Goal: Transaction & Acquisition: Purchase product/service

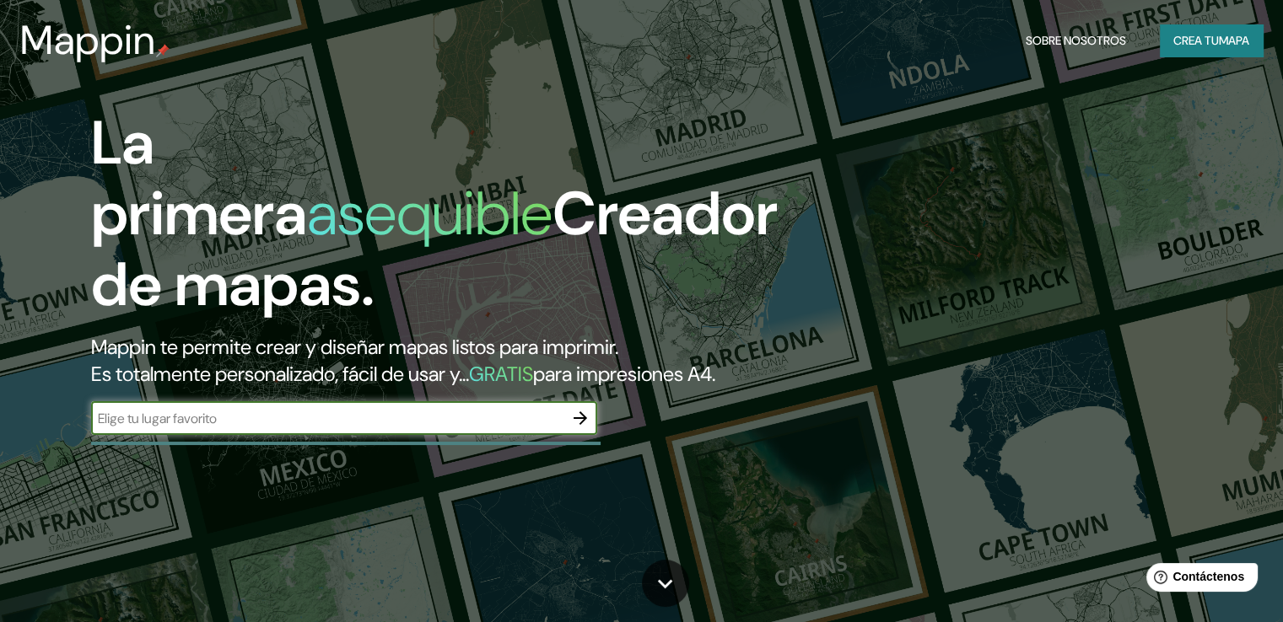
click at [543, 428] on input "text" at bounding box center [327, 418] width 472 height 19
type input "[GEOGRAPHIC_DATA][PERSON_NAME], [GEOGRAPHIC_DATA]"
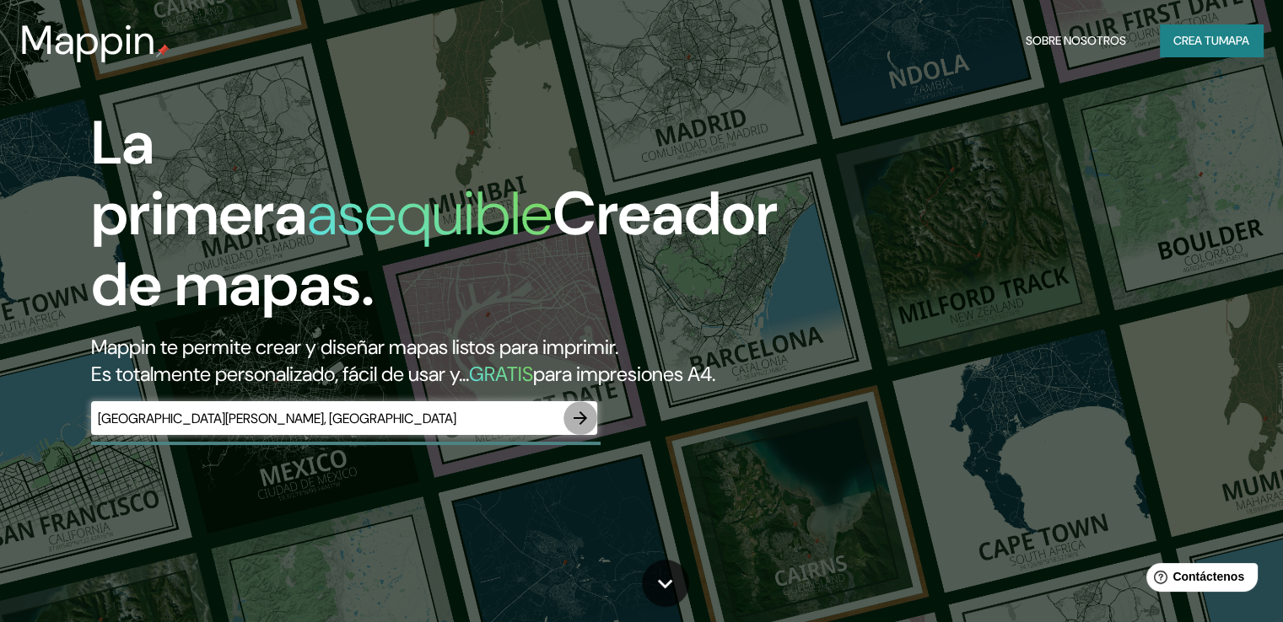
click at [574, 435] on button "button" at bounding box center [580, 418] width 34 height 34
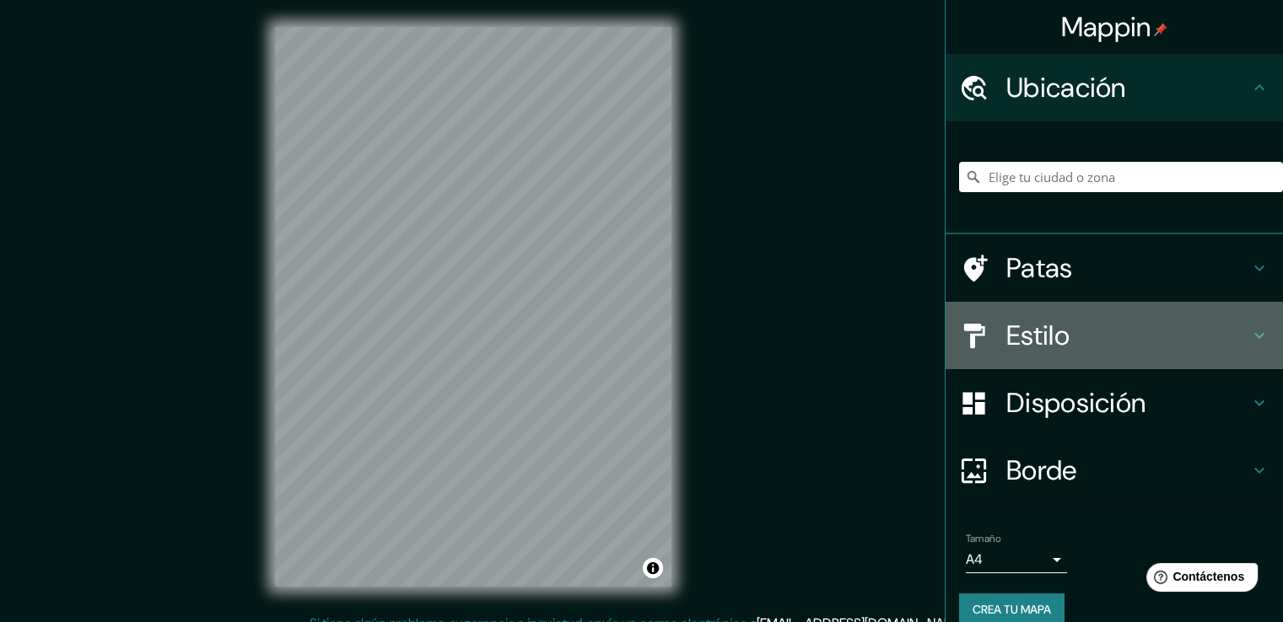
click at [1114, 335] on h4 "Estilo" at bounding box center [1127, 336] width 243 height 34
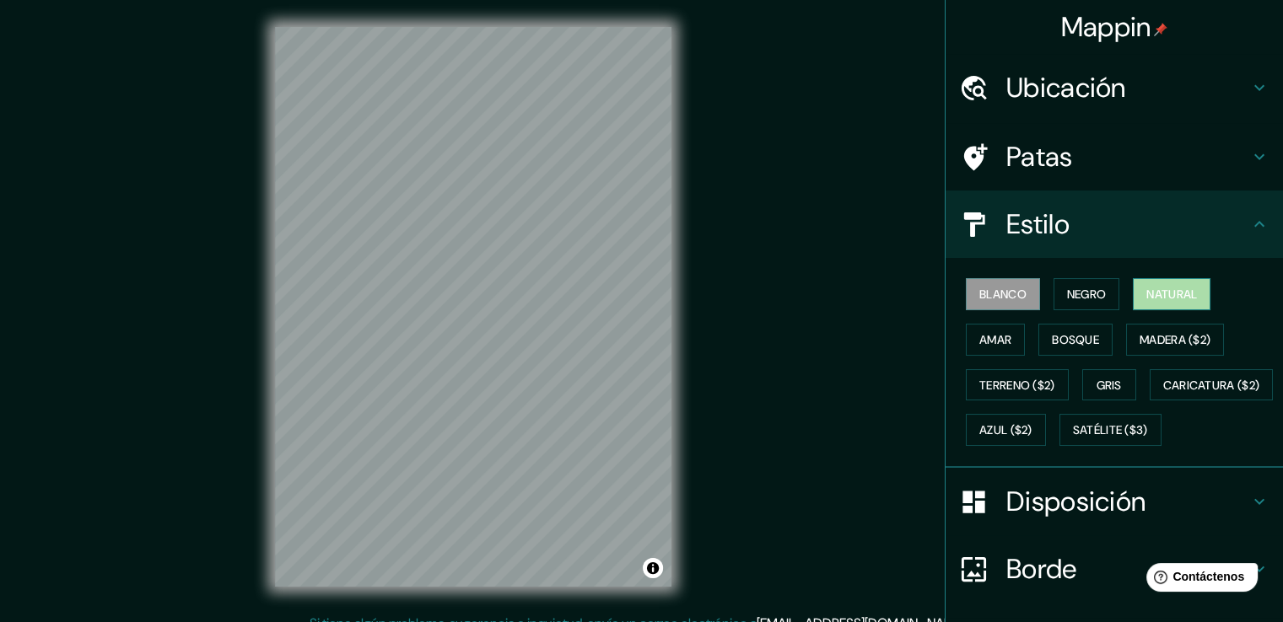
click at [1174, 284] on font "Natural" at bounding box center [1171, 294] width 51 height 22
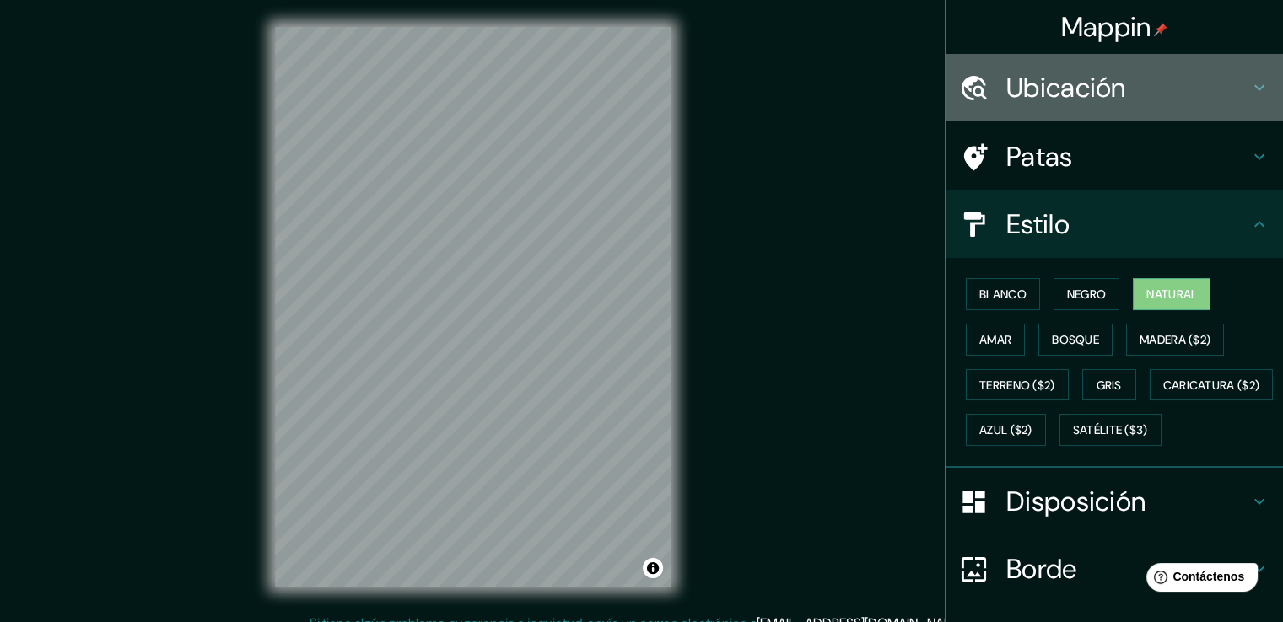
click at [1042, 77] on font "Ubicación" at bounding box center [1066, 87] width 120 height 35
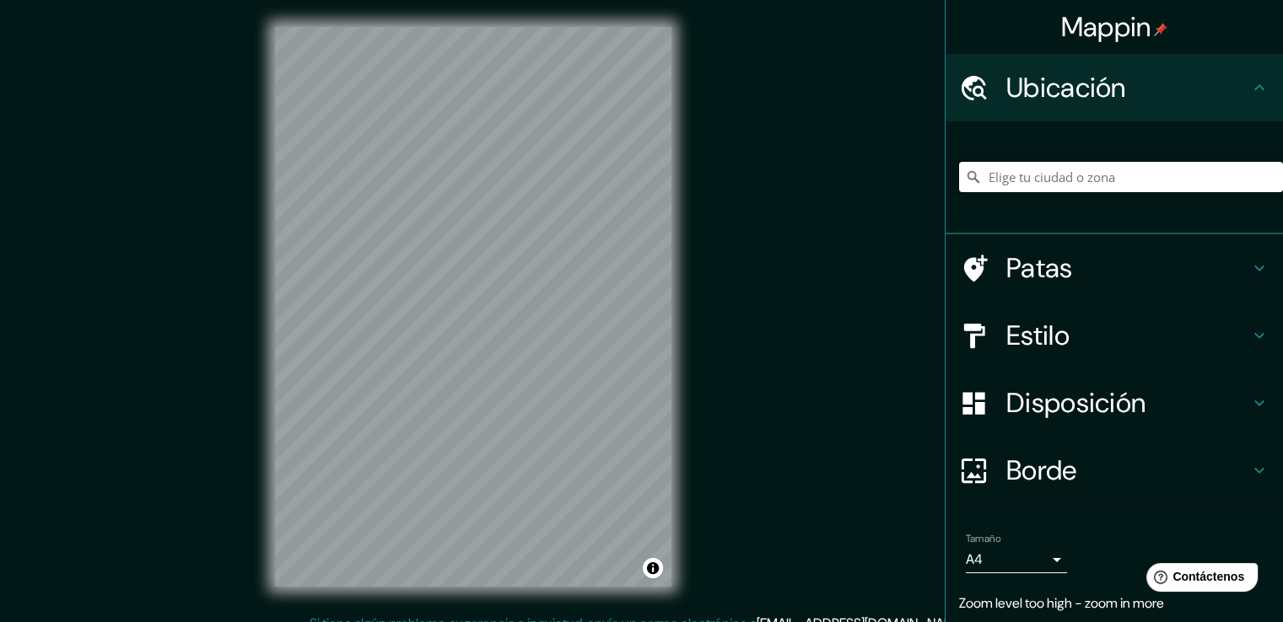
click at [1043, 172] on input "Elige tu ciudad o zona" at bounding box center [1121, 177] width 324 height 30
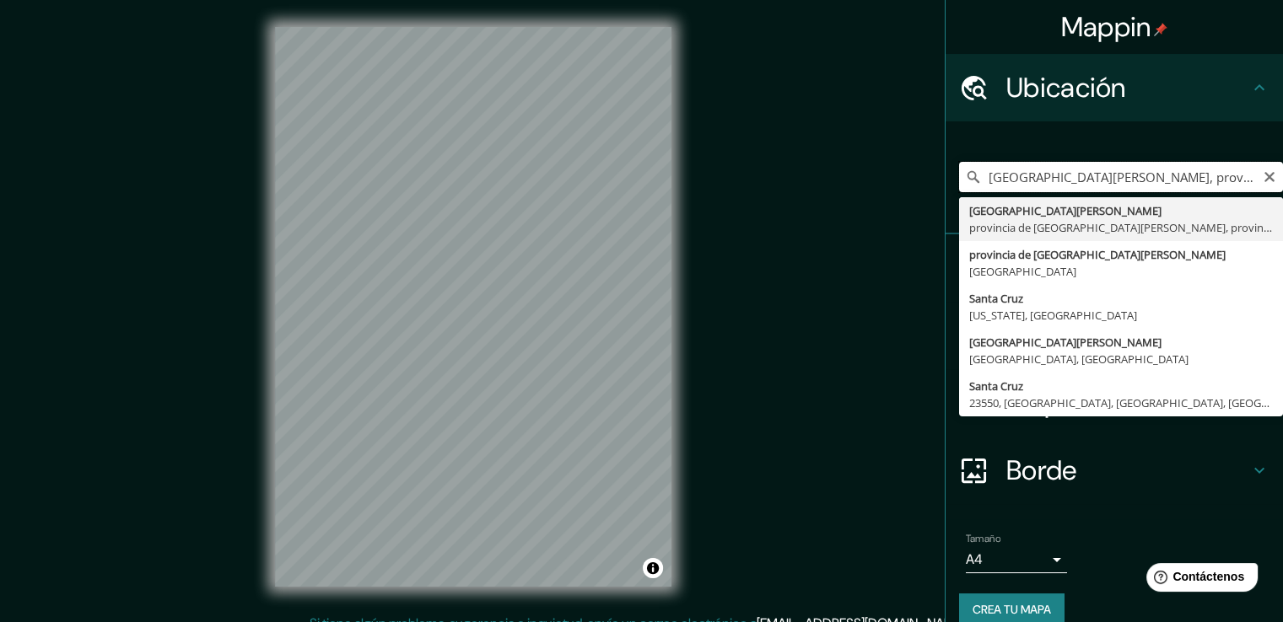
type input "[GEOGRAPHIC_DATA][PERSON_NAME], provincia de [GEOGRAPHIC_DATA][PERSON_NAME], pr…"
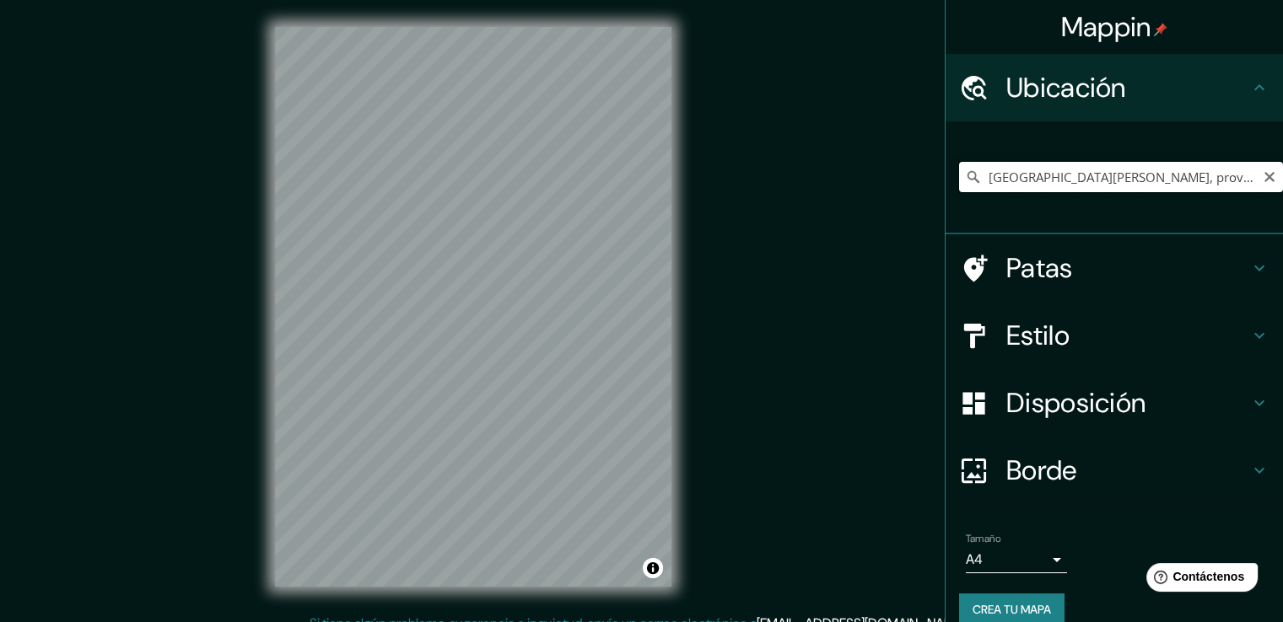
click at [1154, 178] on input "[GEOGRAPHIC_DATA][PERSON_NAME], provincia de [GEOGRAPHIC_DATA][PERSON_NAME], pr…" at bounding box center [1121, 177] width 324 height 30
click at [1265, 176] on input "[GEOGRAPHIC_DATA][PERSON_NAME], provincia de [GEOGRAPHIC_DATA][PERSON_NAME], pr…" at bounding box center [1121, 177] width 324 height 30
click at [1262, 183] on icon "Claro" at bounding box center [1268, 176] width 13 height 13
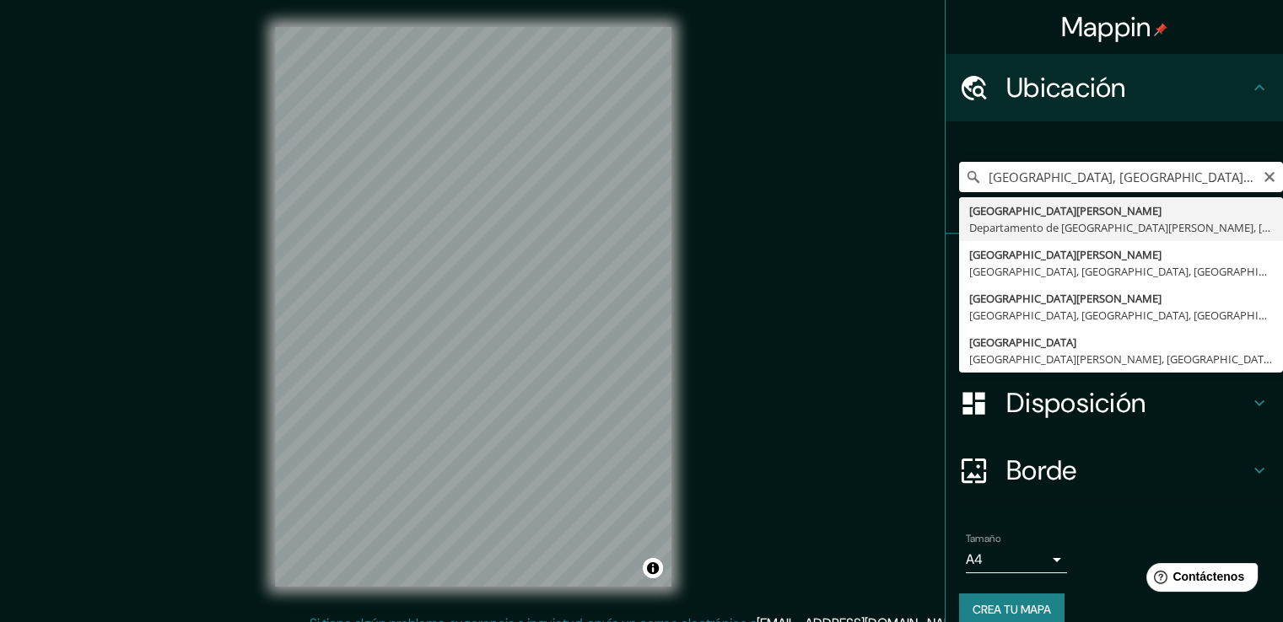
type input "[GEOGRAPHIC_DATA][PERSON_NAME], [GEOGRAPHIC_DATA][PERSON_NAME], [GEOGRAPHIC_DAT…"
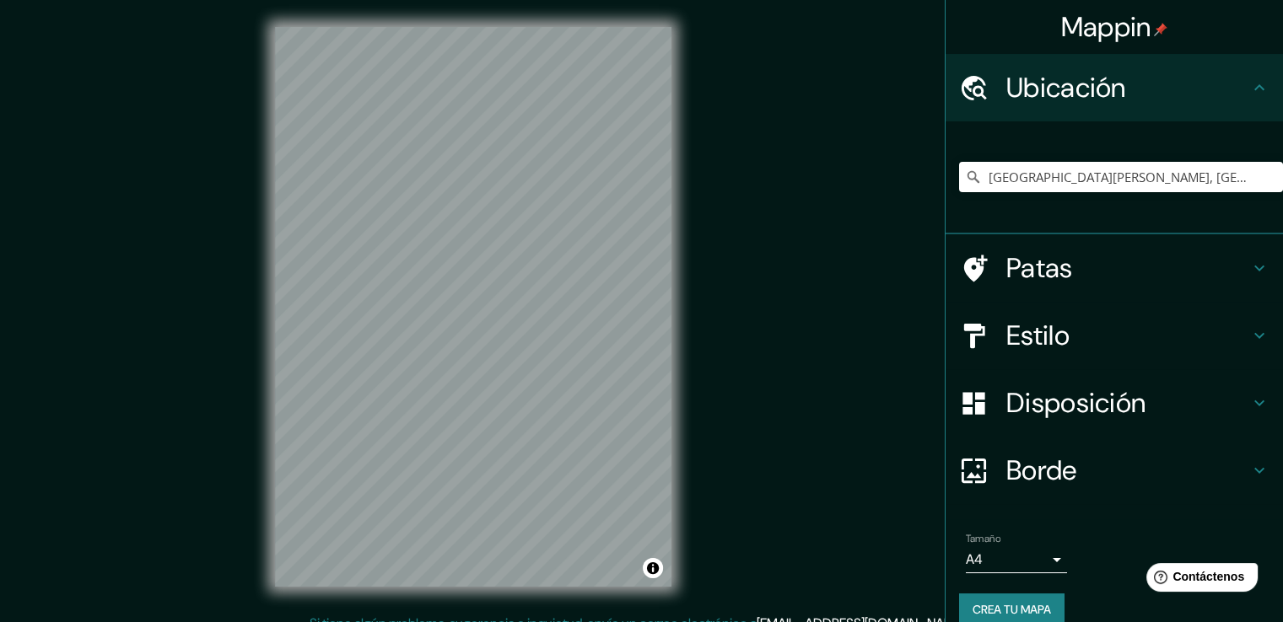
click at [1072, 331] on h4 "Estilo" at bounding box center [1127, 336] width 243 height 34
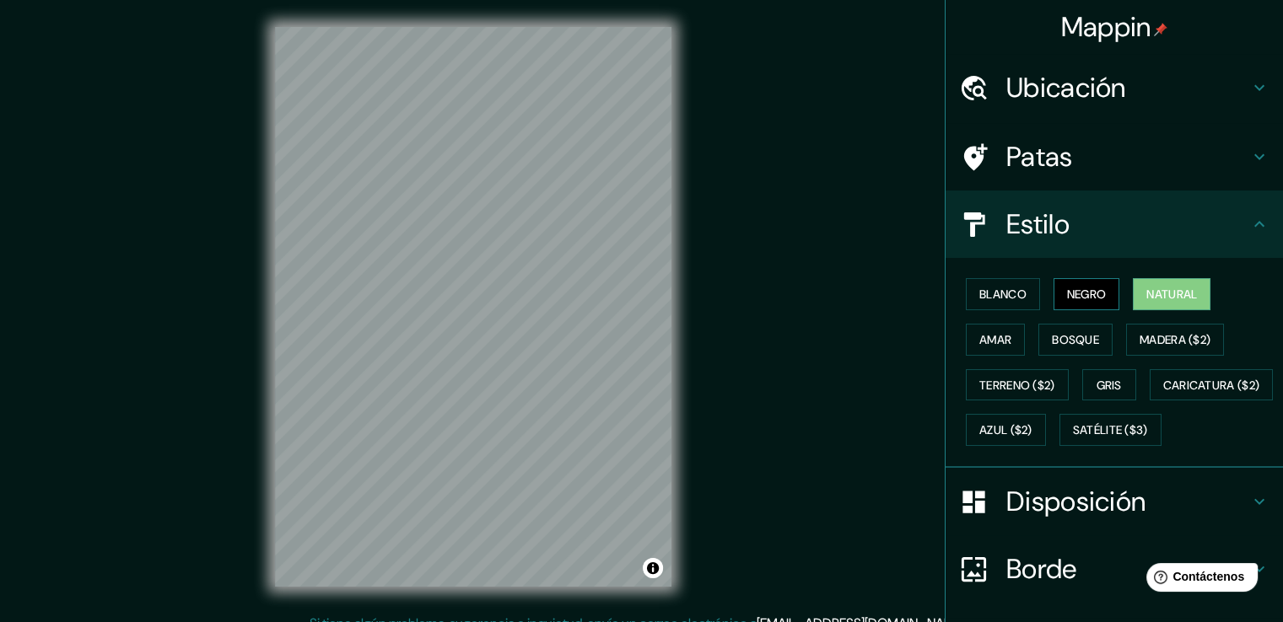
click at [1084, 293] on font "Negro" at bounding box center [1087, 294] width 40 height 15
click at [1007, 288] on font "Blanco" at bounding box center [1002, 294] width 47 height 15
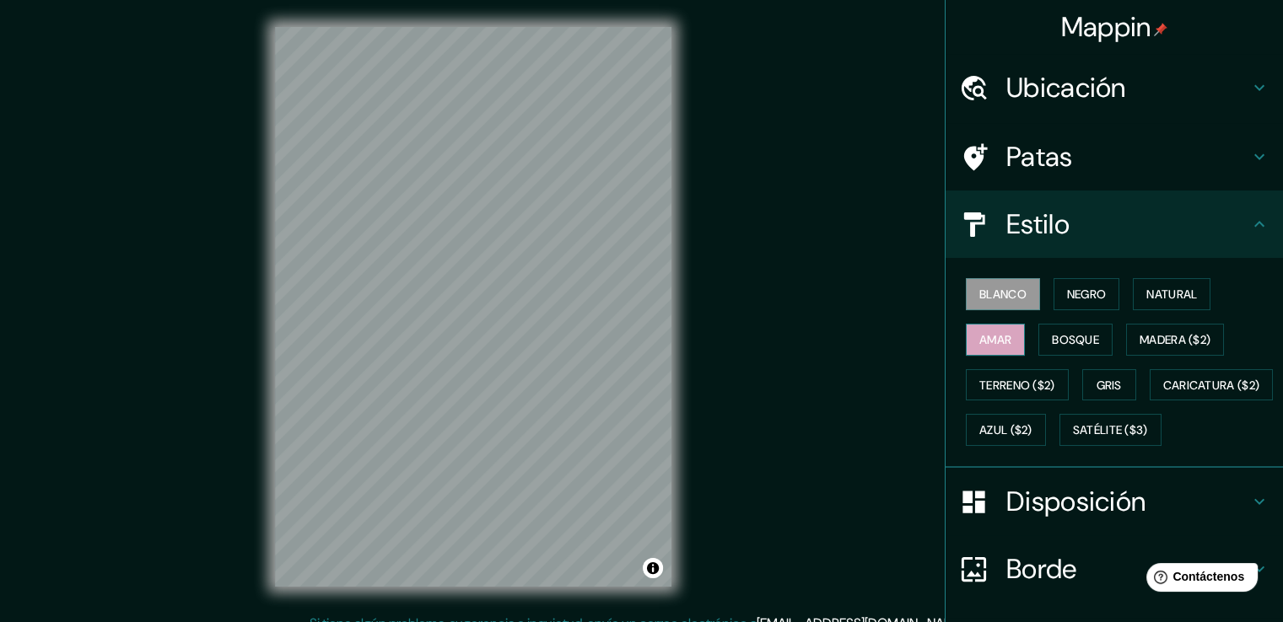
click at [998, 335] on font "Amar" at bounding box center [995, 339] width 32 height 15
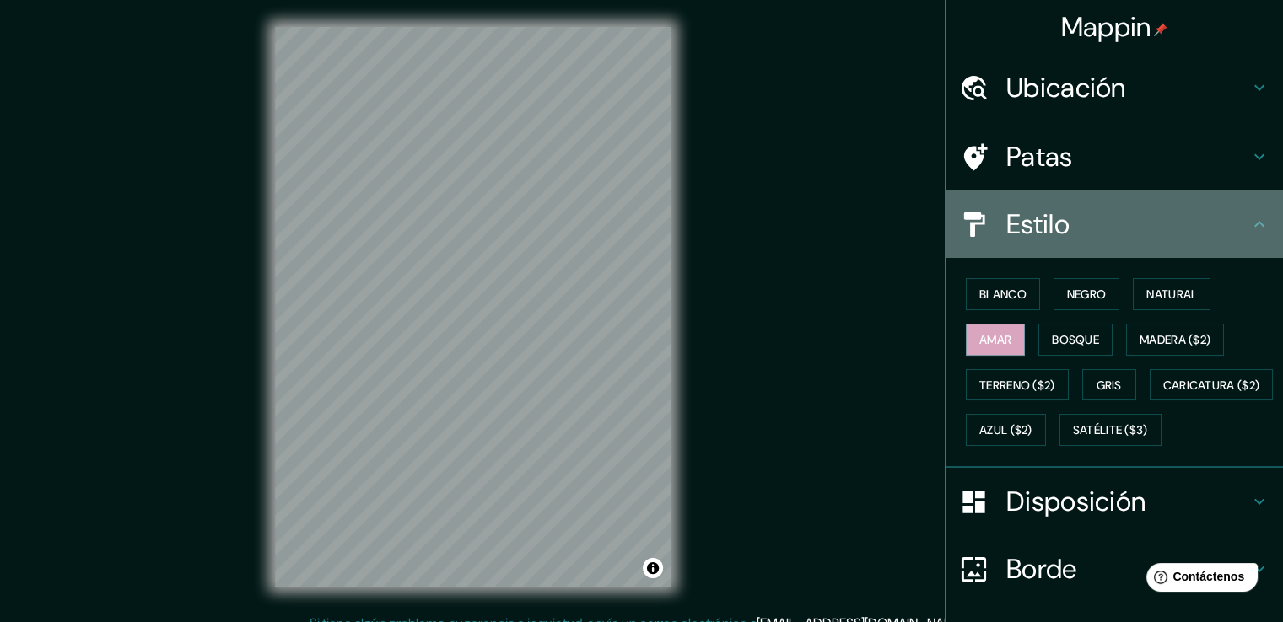
click at [1251, 230] on icon at bounding box center [1259, 224] width 20 height 20
click at [1211, 225] on h4 "Estilo" at bounding box center [1127, 224] width 243 height 34
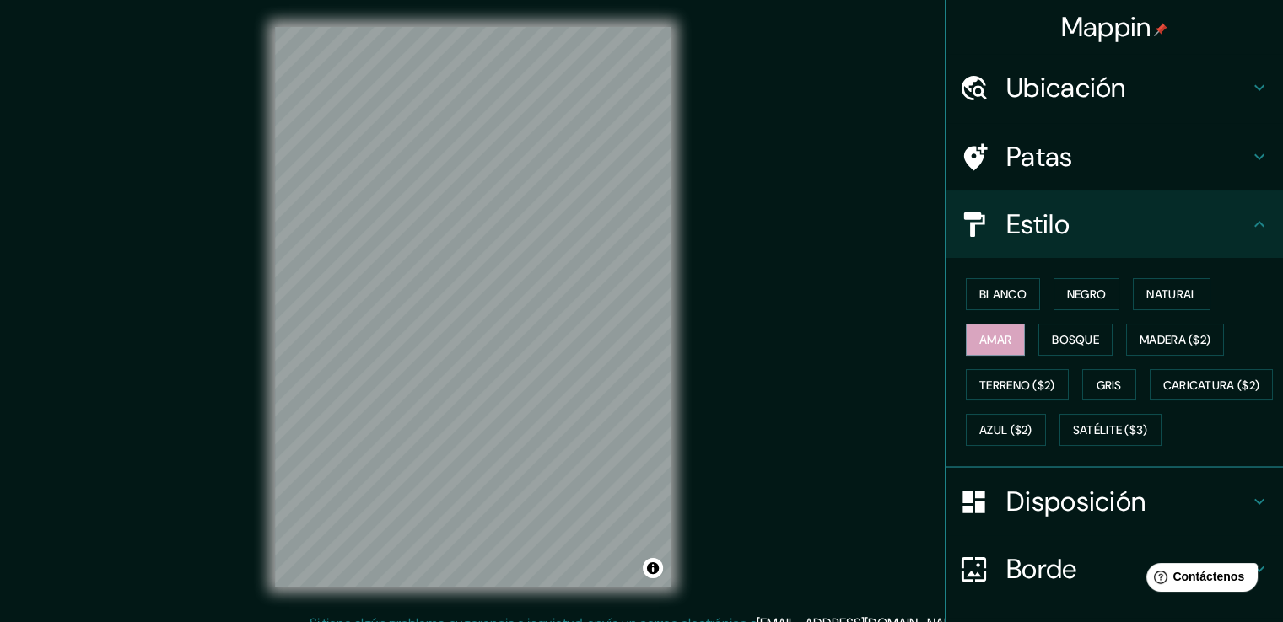
click at [1204, 152] on h4 "Patas" at bounding box center [1127, 157] width 243 height 34
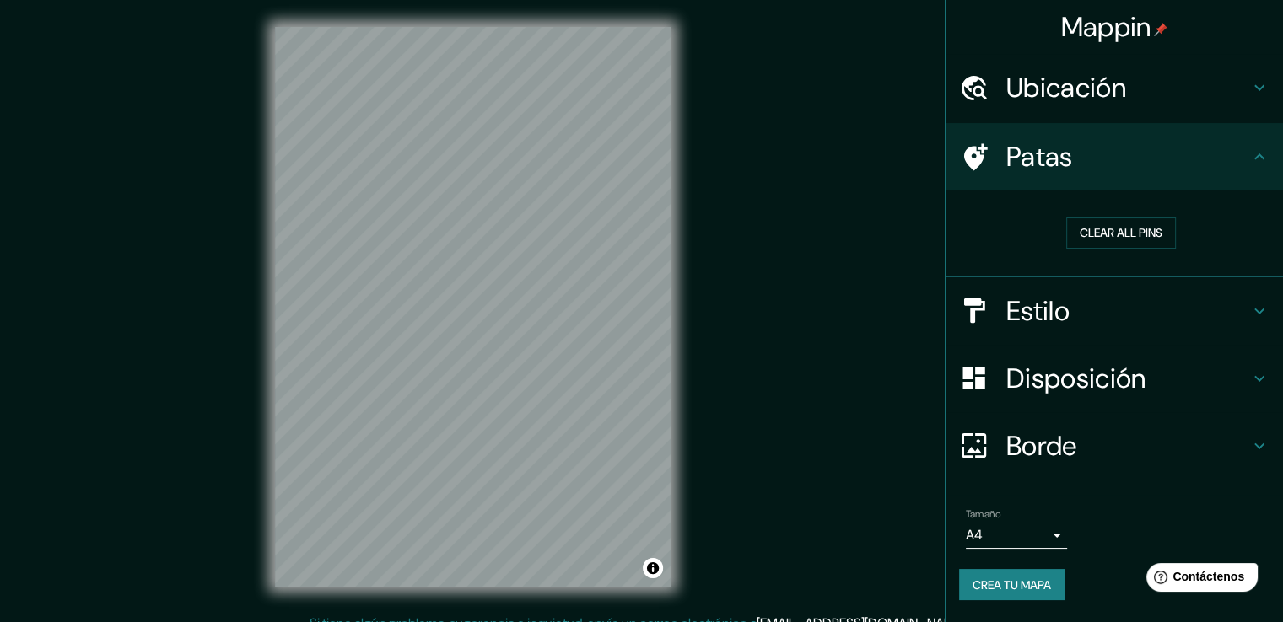
click at [1196, 385] on h4 "Disposición" at bounding box center [1127, 379] width 243 height 34
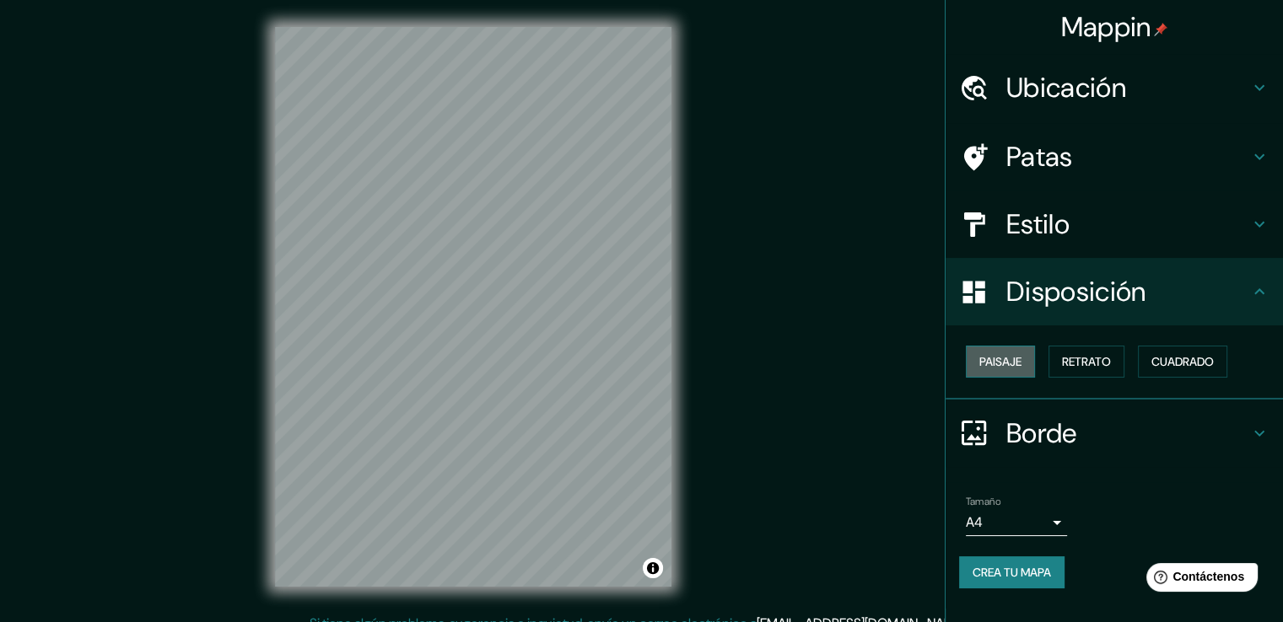
click at [1013, 355] on font "Paisaje" at bounding box center [1000, 361] width 42 height 15
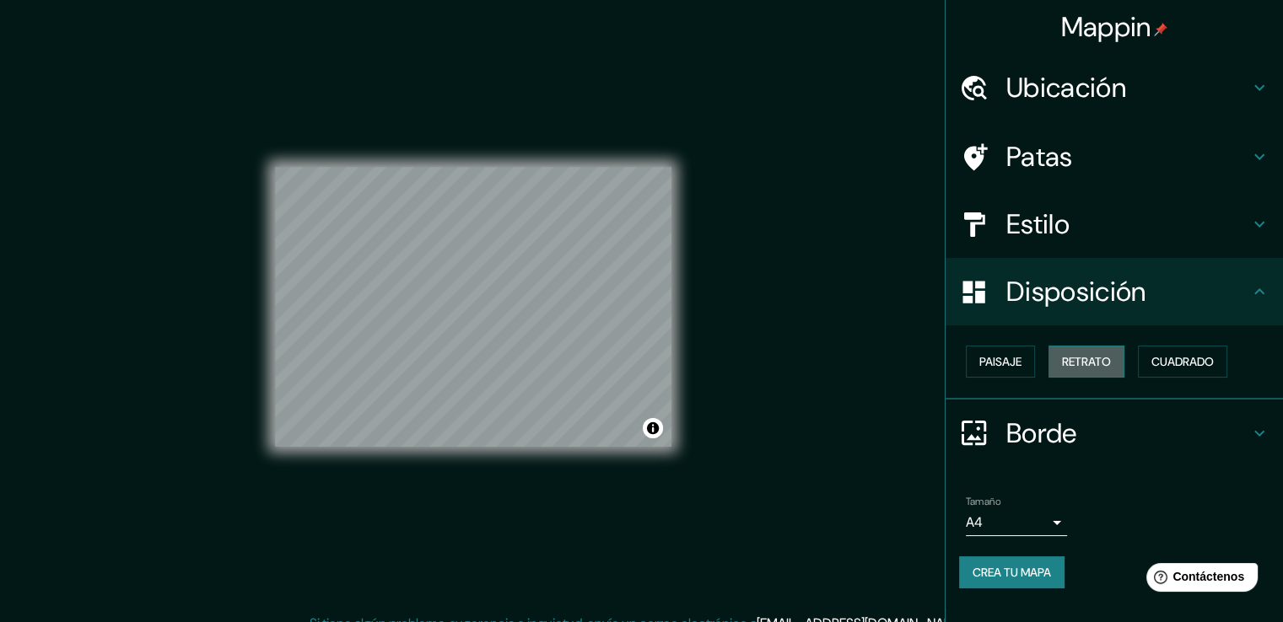
click at [1080, 354] on font "Retrato" at bounding box center [1086, 361] width 49 height 15
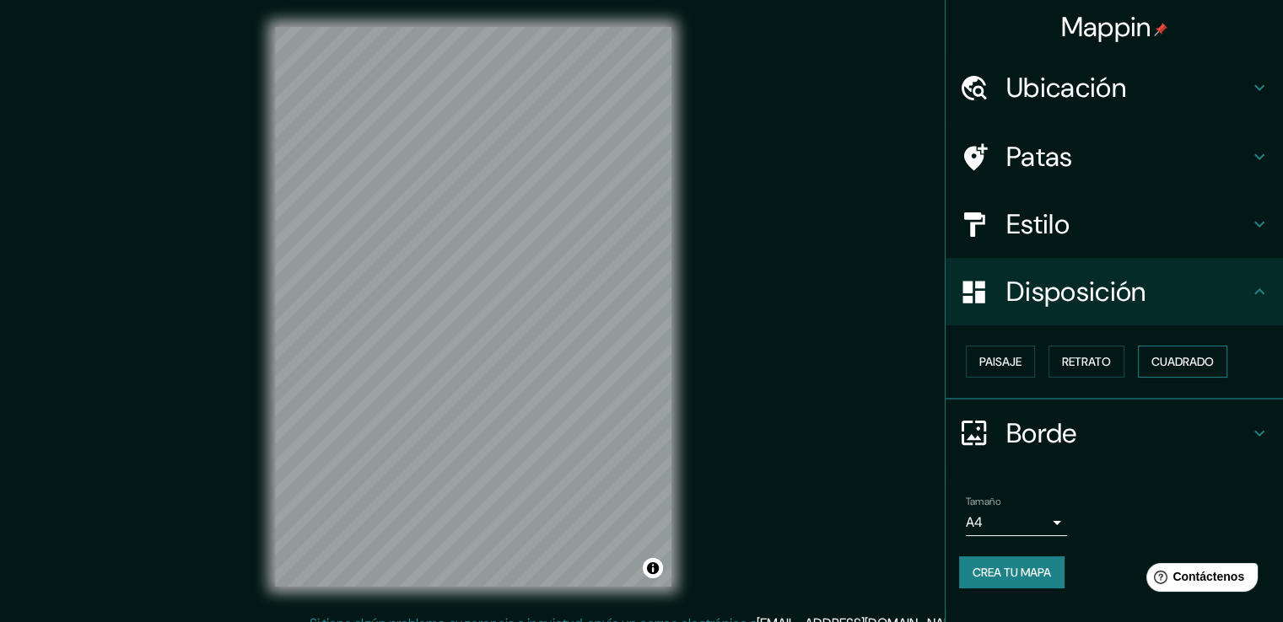
click at [1167, 355] on font "Cuadrado" at bounding box center [1182, 361] width 62 height 15
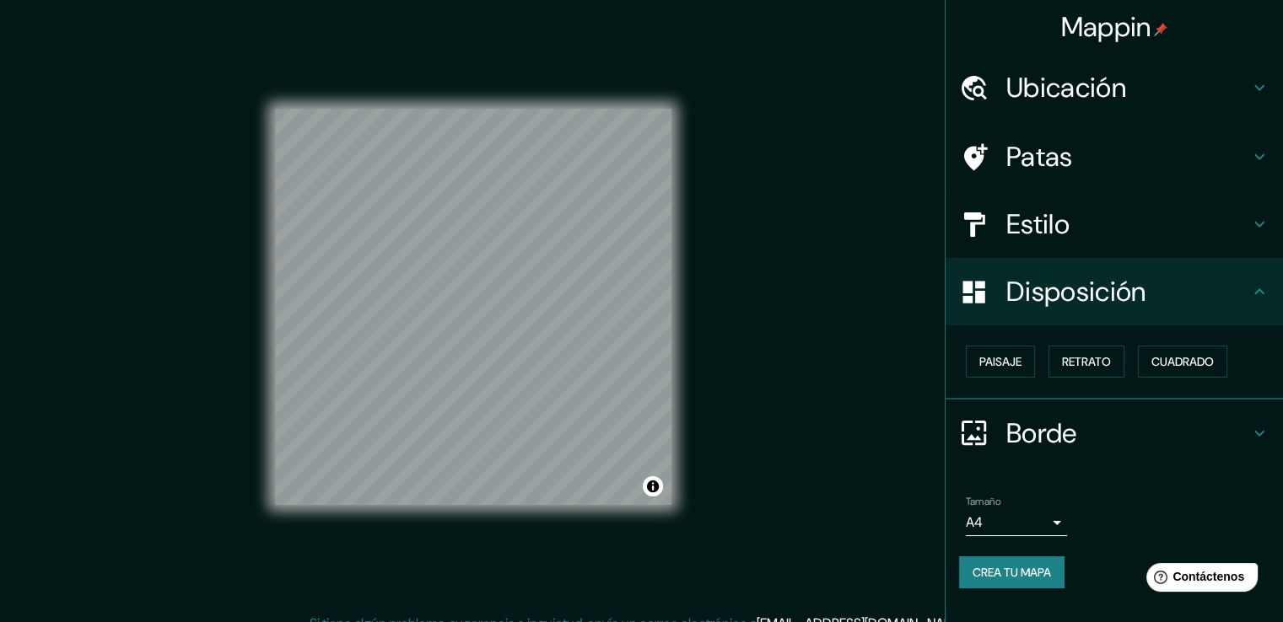
click at [1128, 287] on font "Disposición" at bounding box center [1075, 291] width 139 height 35
click at [1079, 354] on font "Retrato" at bounding box center [1086, 361] width 49 height 15
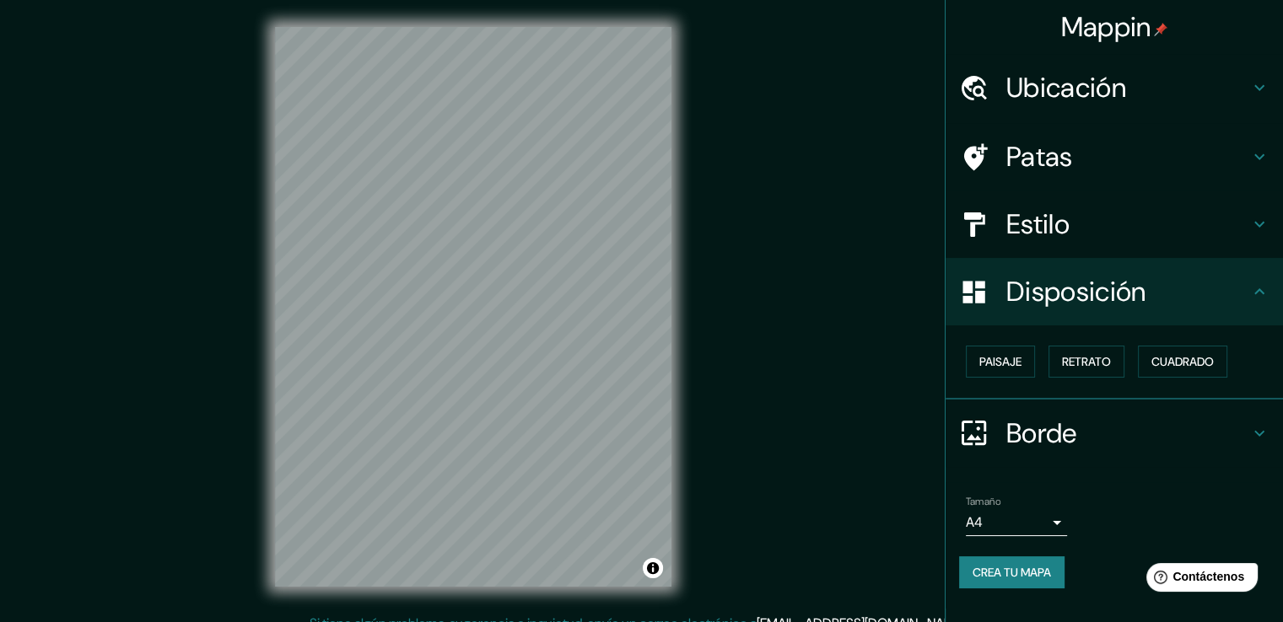
click at [1232, 428] on h4 "Borde" at bounding box center [1127, 434] width 243 height 34
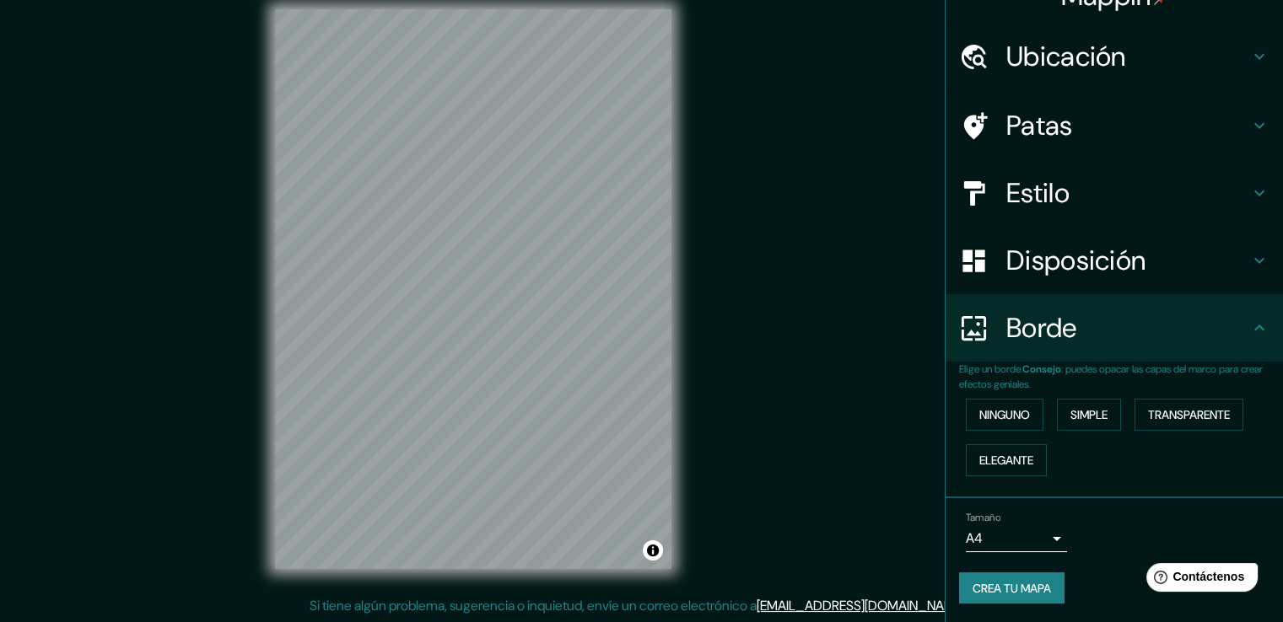
scroll to position [19, 0]
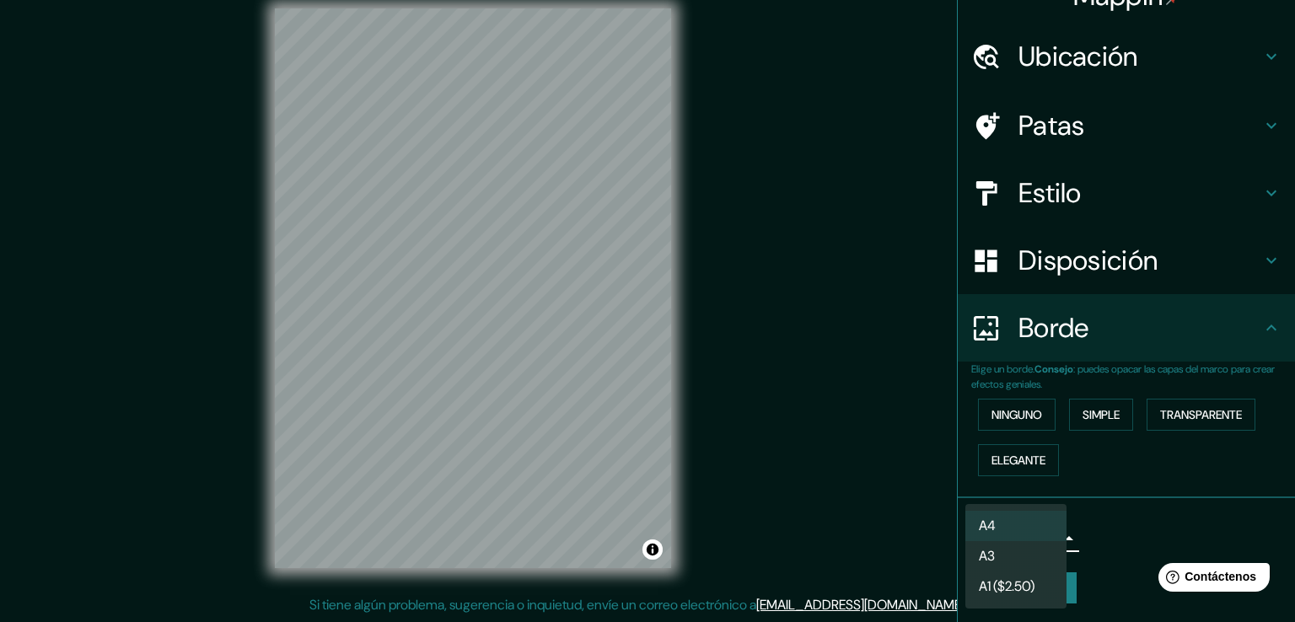
click at [1029, 541] on body "Mappin Ubicación [GEOGRAPHIC_DATA][PERSON_NAME], [GEOGRAPHIC_DATA][PERSON_NAME]…" at bounding box center [647, 292] width 1295 height 622
click at [1018, 553] on li "A3" at bounding box center [1016, 557] width 101 height 31
type input "a4"
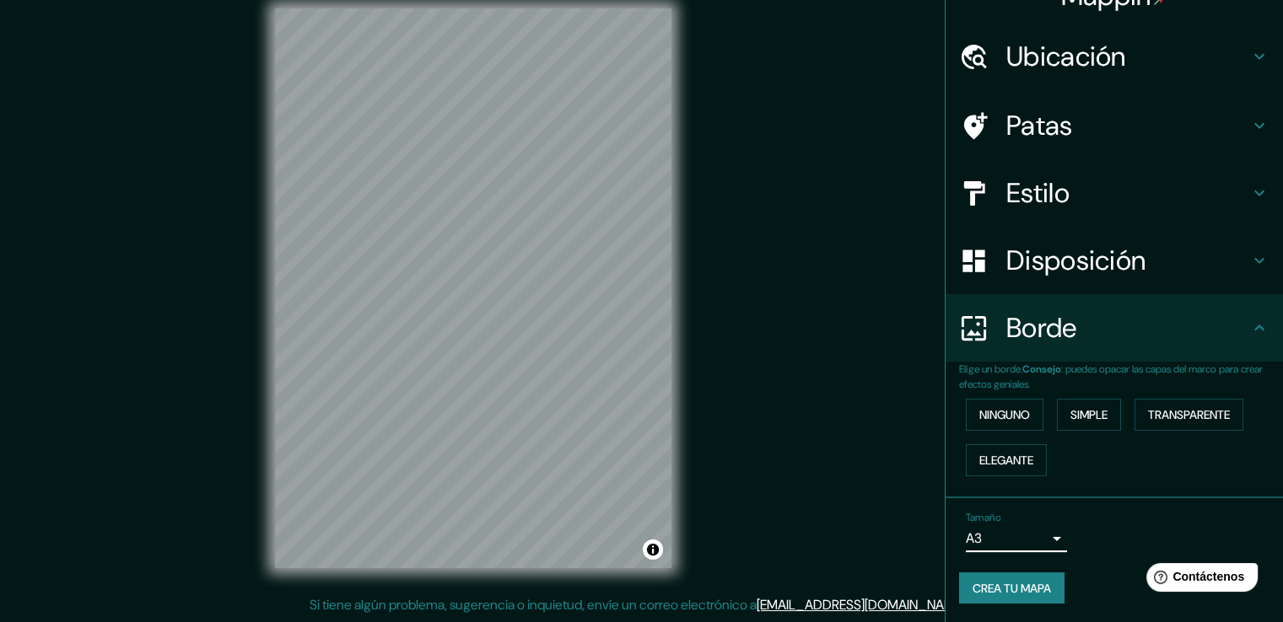
click at [845, 507] on div "Mappin Ubicación [GEOGRAPHIC_DATA][PERSON_NAME], [GEOGRAPHIC_DATA][PERSON_NAME]…" at bounding box center [641, 301] width 1283 height 641
